Goal: Obtain resource: Download file/media

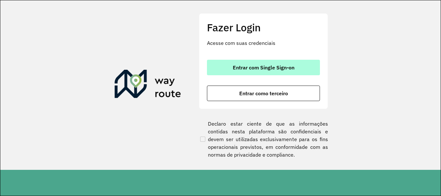
click at [278, 70] on span "Entrar com Single Sign-on" at bounding box center [264, 67] width 62 height 5
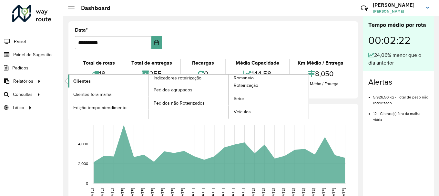
click at [111, 82] on link "Clientes" at bounding box center [108, 81] width 80 height 13
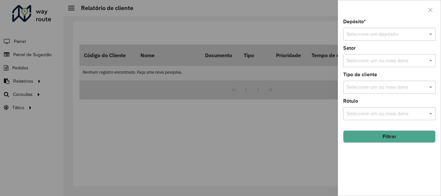
click at [367, 34] on input "text" at bounding box center [382, 35] width 73 height 8
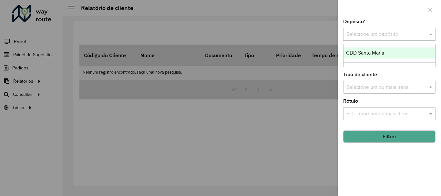
click at [366, 52] on span "CDD Santa Maria" at bounding box center [365, 52] width 38 height 5
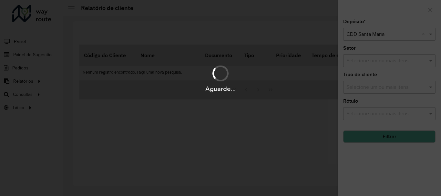
click at [366, 16] on div "Aguarde..." at bounding box center [220, 98] width 441 height 196
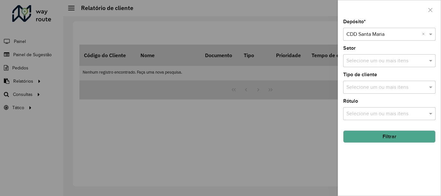
click at [377, 137] on button "Filtrar" at bounding box center [389, 136] width 92 height 12
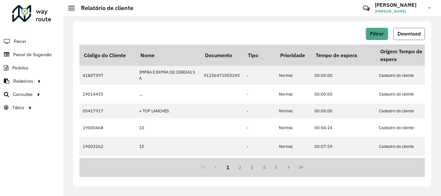
click at [408, 34] on span "Download" at bounding box center [408, 33] width 23 height 5
